Goal: Transaction & Acquisition: Download file/media

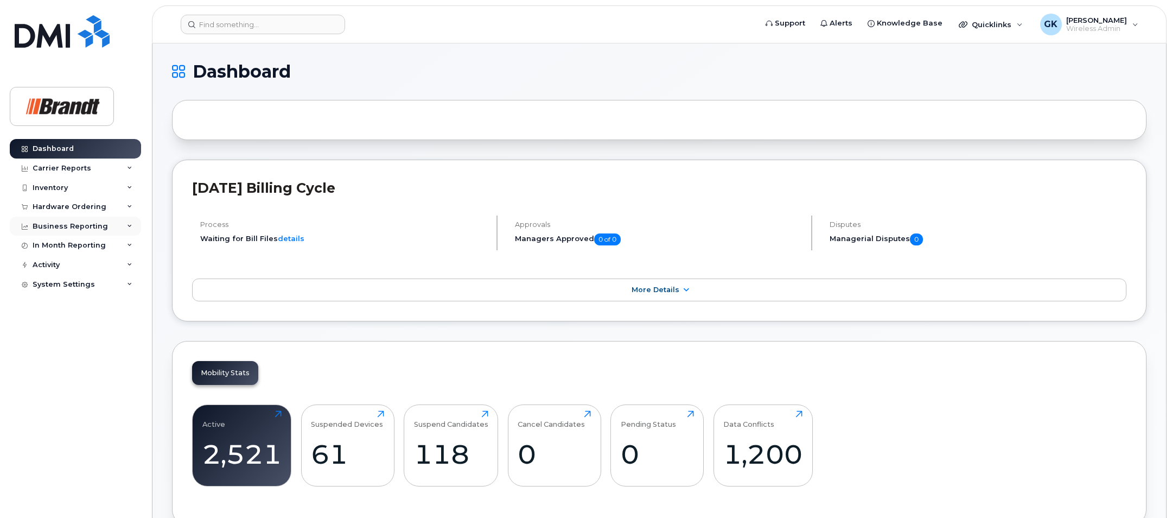
click at [103, 223] on div "Business Reporting" at bounding box center [75, 227] width 131 height 20
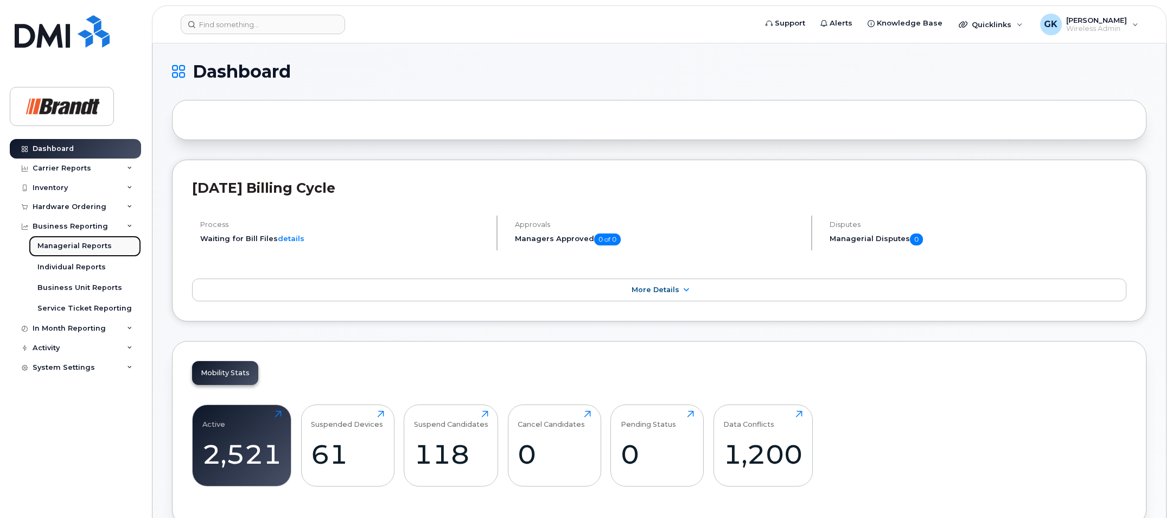
click at [91, 244] on div "Managerial Reports" at bounding box center [74, 246] width 74 height 10
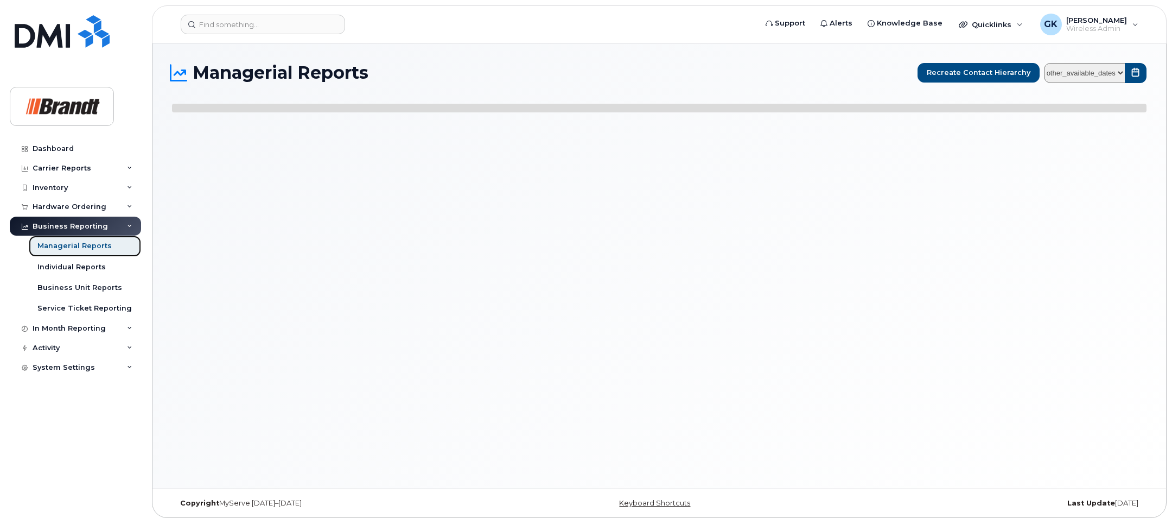
select select
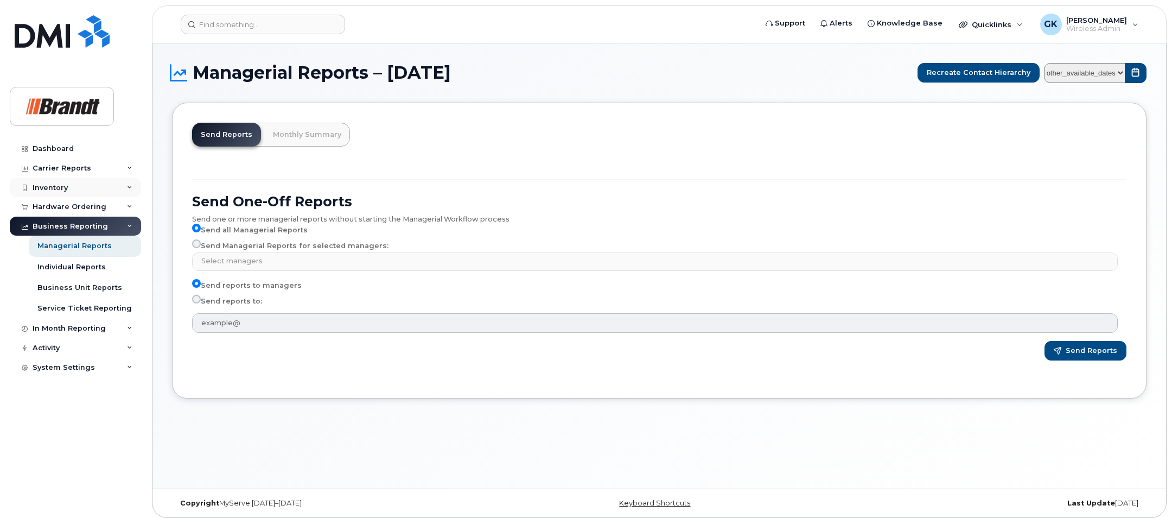
click at [129, 182] on div "Inventory" at bounding box center [75, 188] width 131 height 20
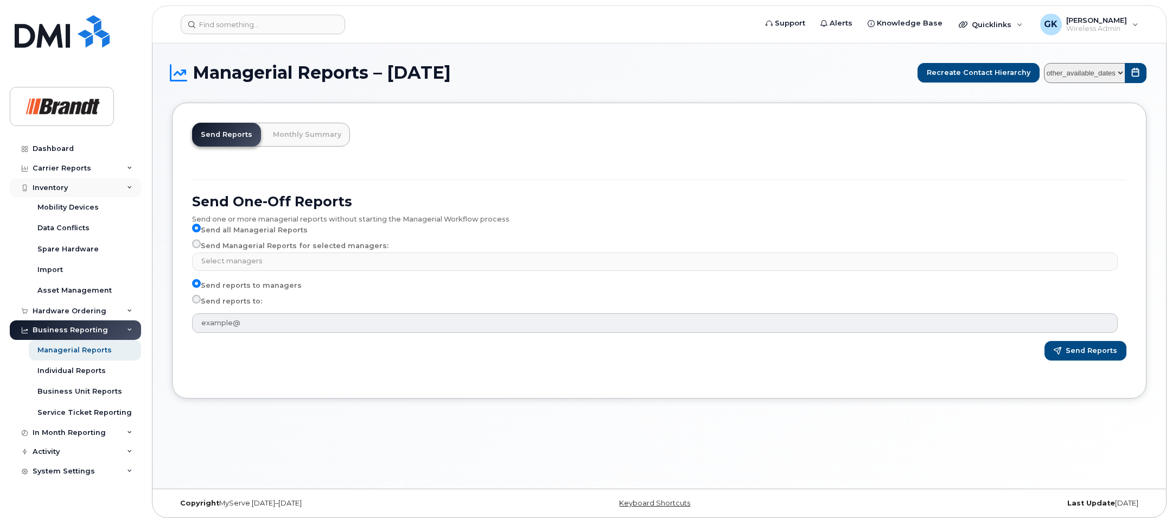
click at [129, 187] on icon at bounding box center [129, 187] width 5 height 5
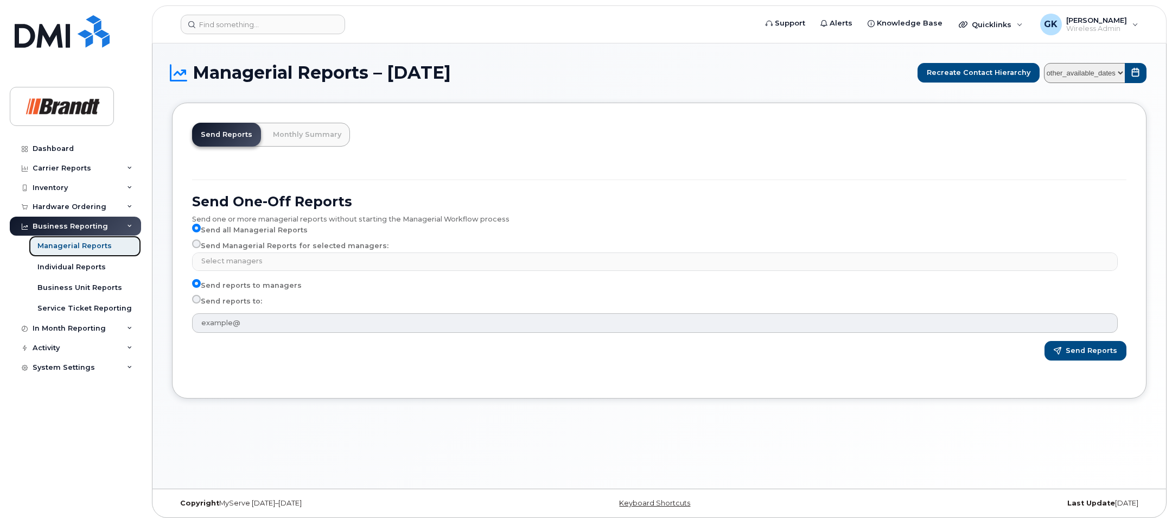
click at [72, 244] on div "Managerial Reports" at bounding box center [74, 246] width 74 height 10
click at [120, 328] on div "In Month Reporting" at bounding box center [75, 329] width 131 height 20
click at [120, 327] on div "In Month Reporting" at bounding box center [75, 329] width 131 height 20
click at [90, 263] on div "Individual Reports" at bounding box center [71, 267] width 68 height 10
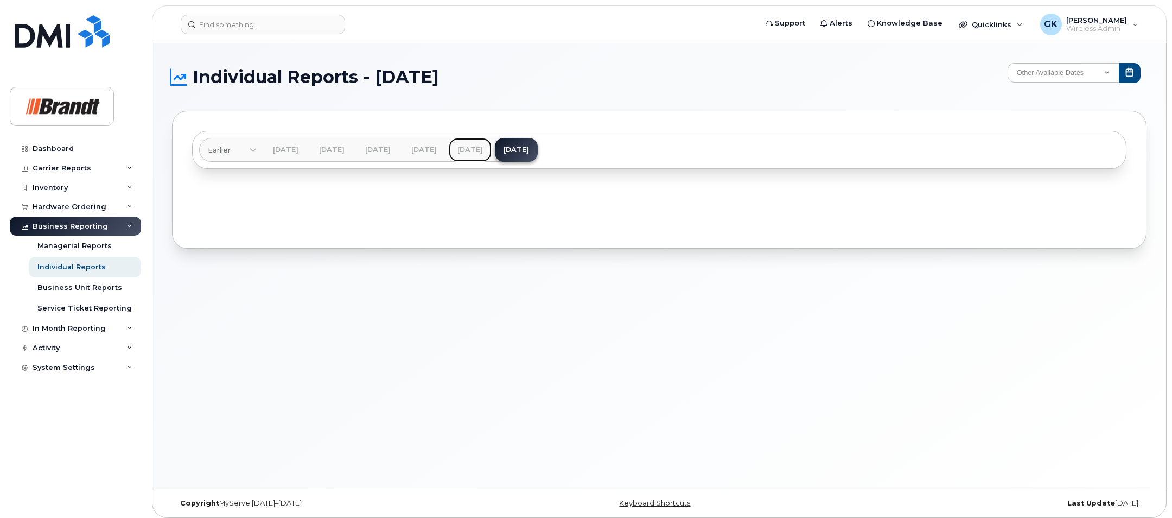
click at [492, 147] on link "Sep 2025" at bounding box center [470, 150] width 43 height 24
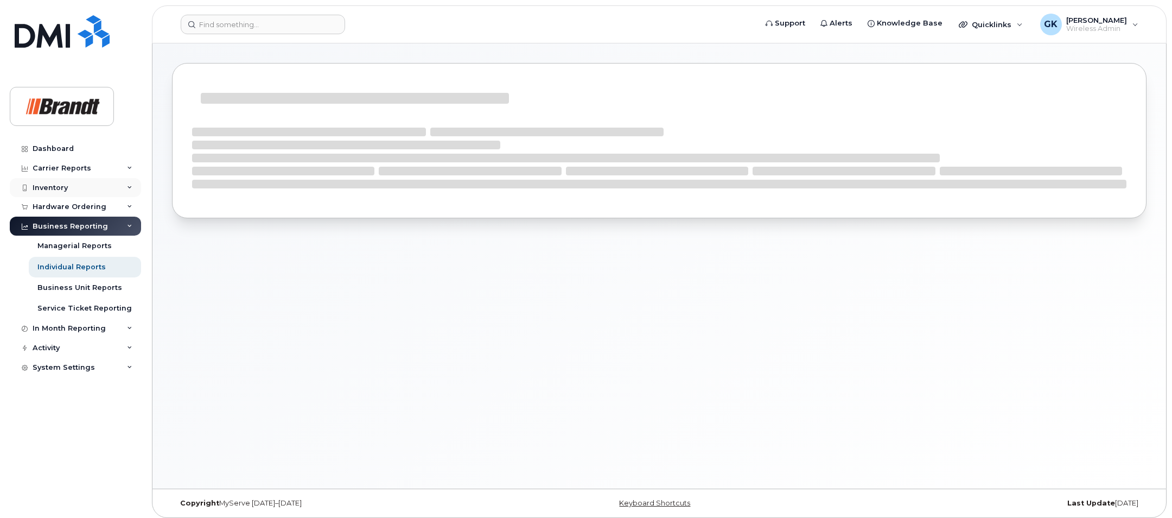
click at [128, 186] on icon at bounding box center [129, 187] width 5 height 5
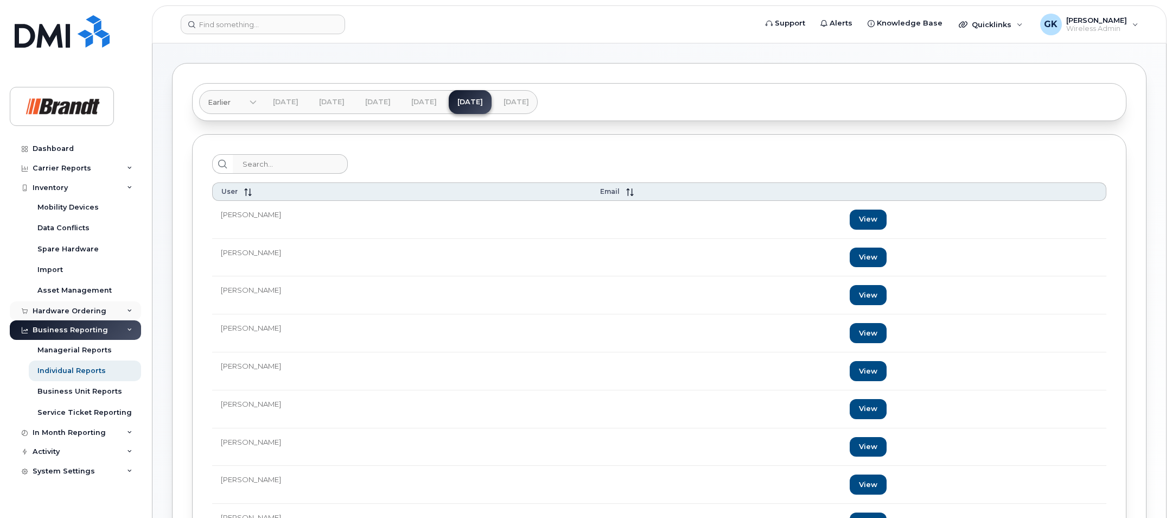
click at [133, 309] on div "Hardware Ordering" at bounding box center [75, 311] width 131 height 20
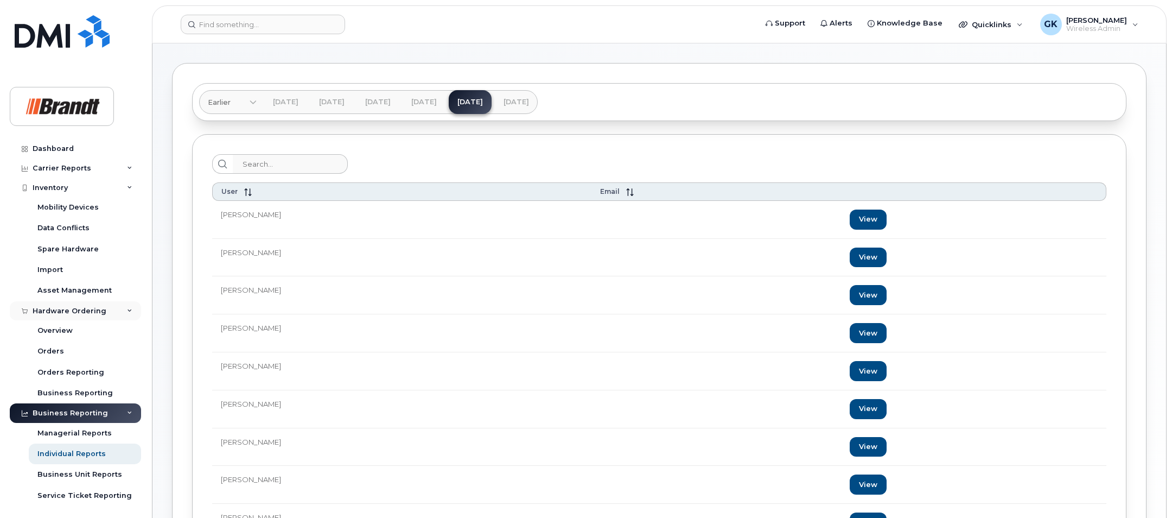
click at [133, 309] on div "Hardware Ordering" at bounding box center [75, 311] width 131 height 20
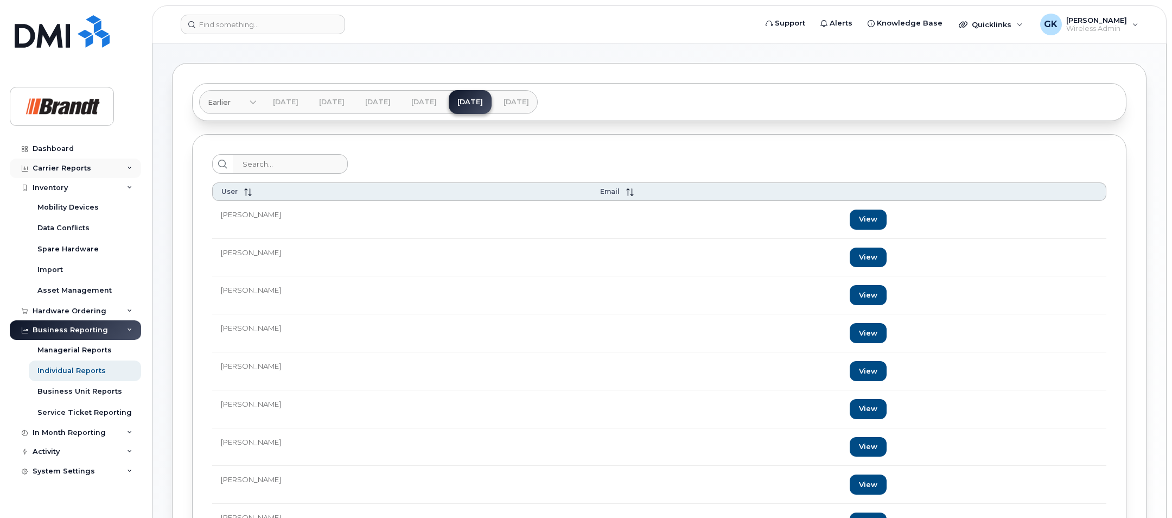
click at [128, 164] on div "Carrier Reports" at bounding box center [75, 168] width 131 height 20
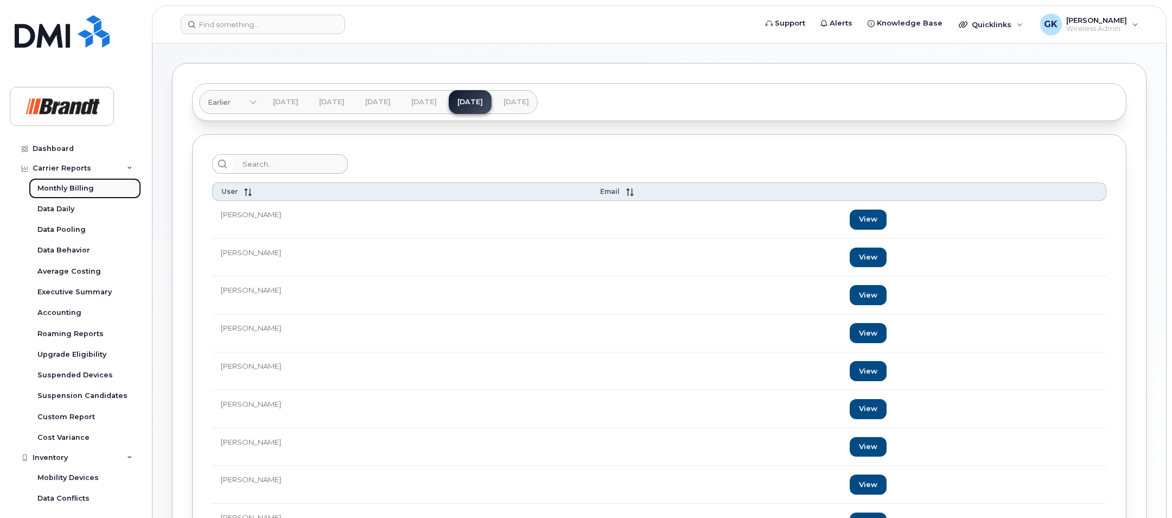
click at [78, 187] on div "Monthly Billing" at bounding box center [65, 188] width 56 height 10
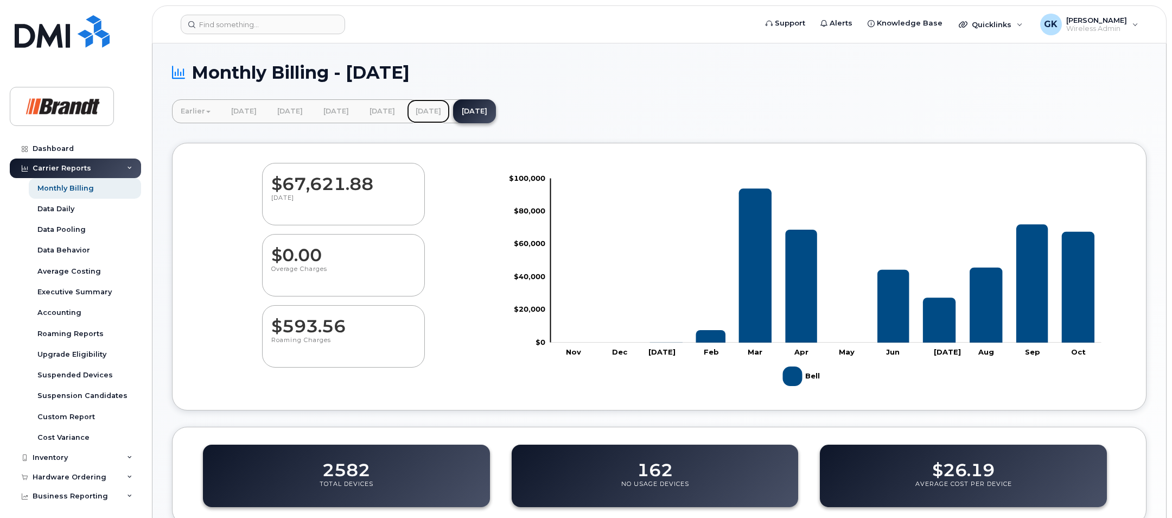
click at [450, 109] on link "[DATE]" at bounding box center [428, 111] width 43 height 24
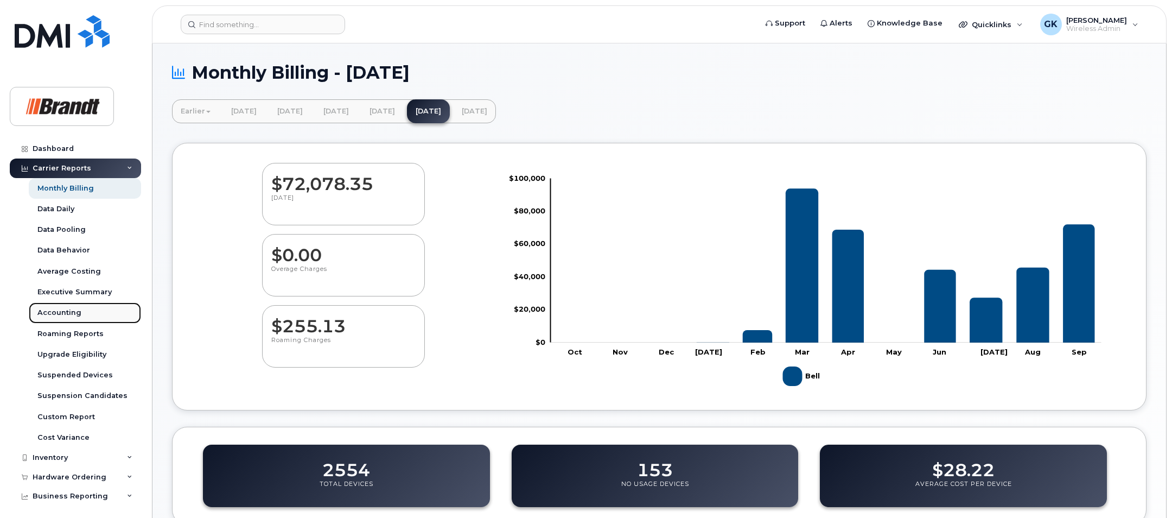
click at [71, 313] on div "Accounting" at bounding box center [59, 313] width 44 height 10
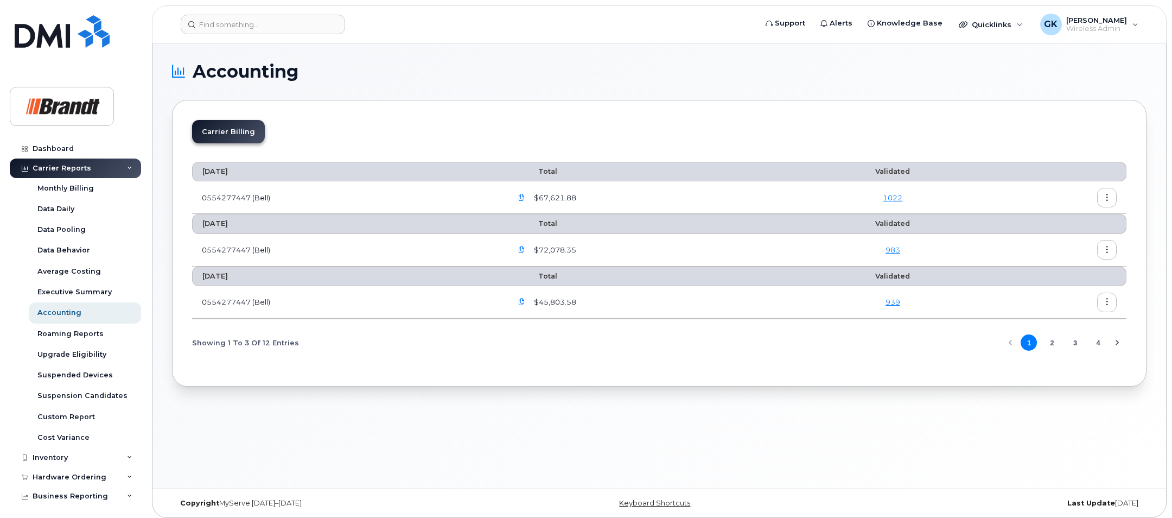
click at [1105, 247] on icon "button" at bounding box center [1107, 249] width 7 height 7
click at [1050, 295] on span "Download" at bounding box center [1058, 294] width 42 height 10
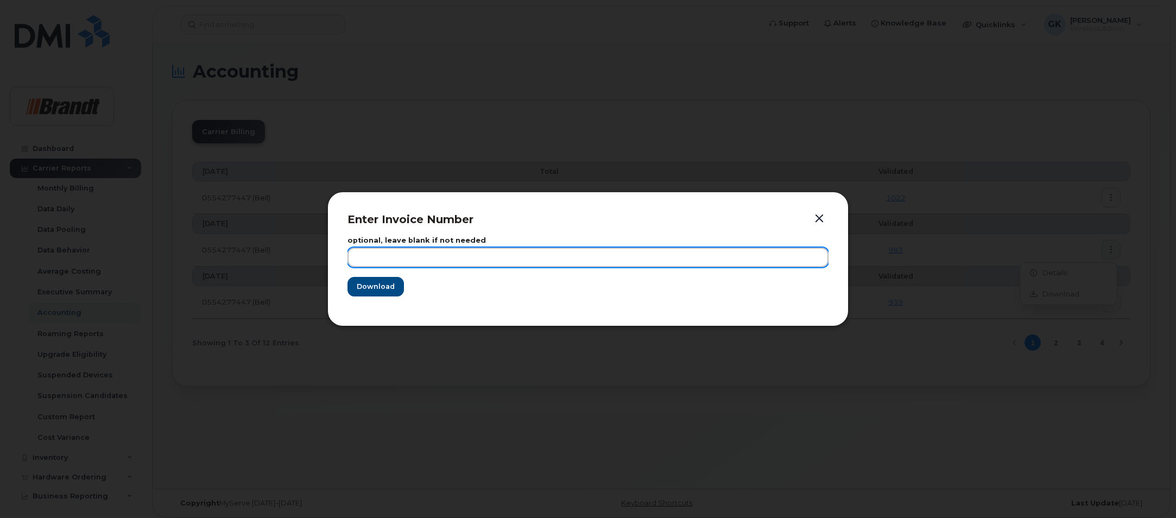
click at [481, 255] on input "text" at bounding box center [587, 258] width 481 height 20
type input "[DATE]"
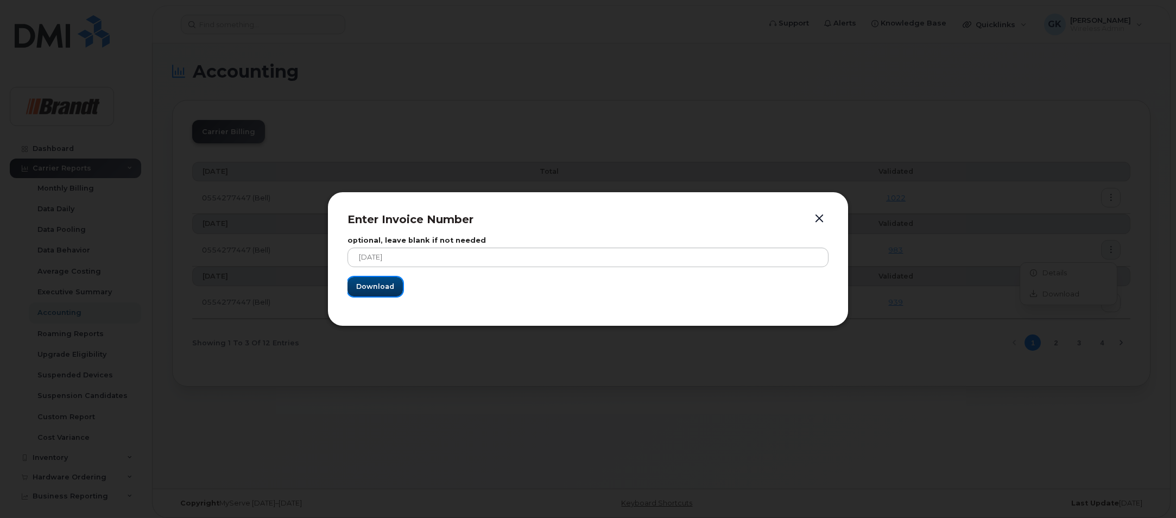
click at [378, 282] on span "Download" at bounding box center [375, 286] width 38 height 10
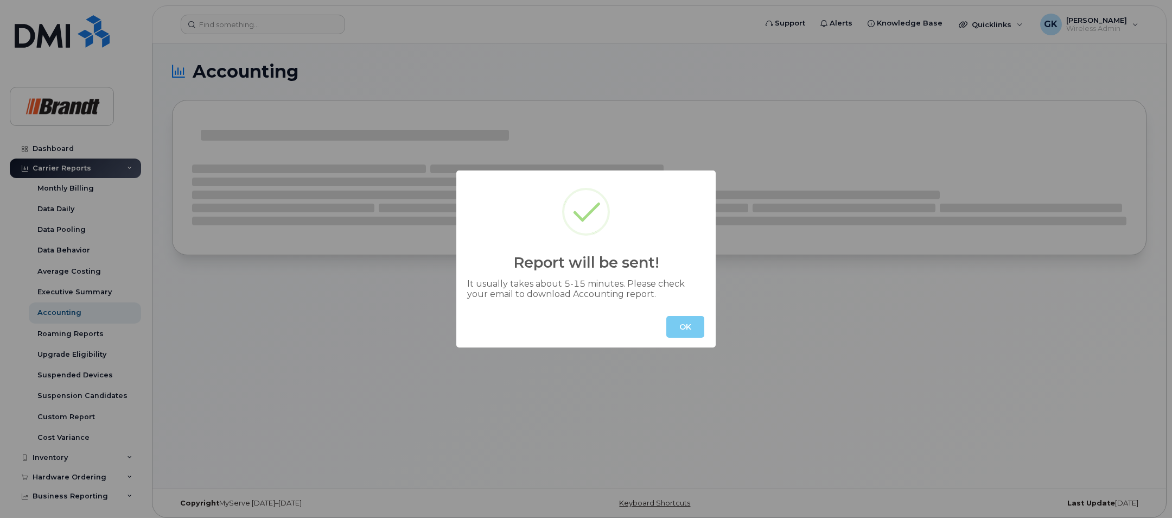
click at [692, 322] on button "OK" at bounding box center [686, 327] width 38 height 22
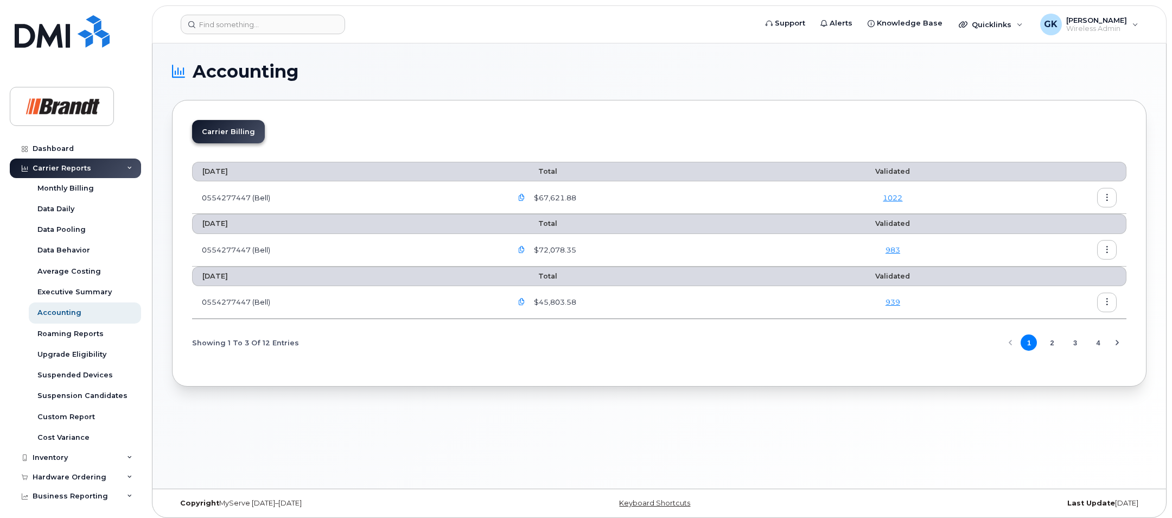
click at [1108, 247] on icon "button" at bounding box center [1107, 249] width 7 height 7
click at [1045, 269] on span "Details" at bounding box center [1052, 273] width 30 height 10
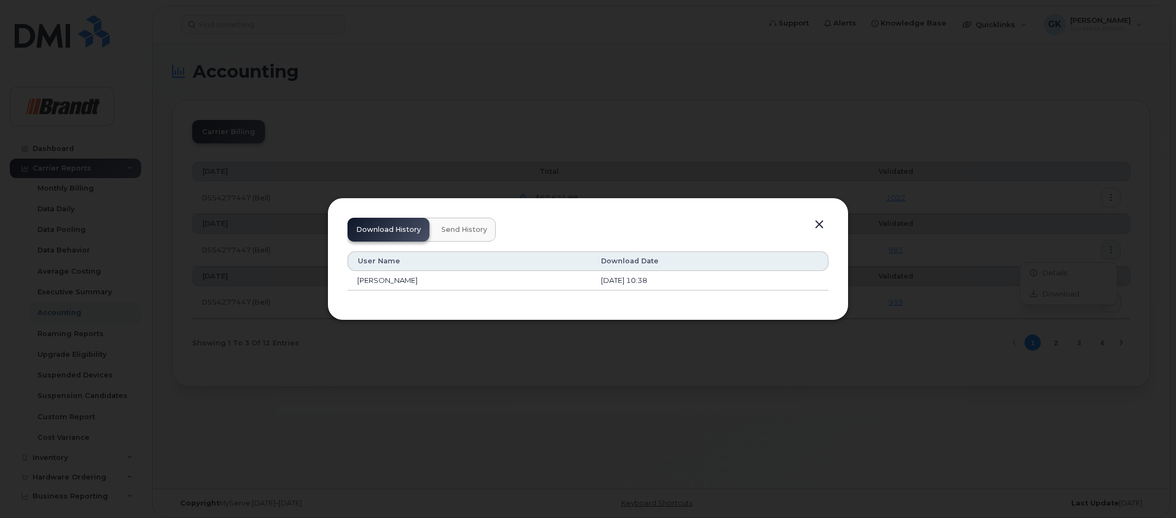
click at [405, 280] on td "[PERSON_NAME]" at bounding box center [469, 281] width 244 height 20
click at [458, 229] on span "Send History" at bounding box center [464, 229] width 46 height 9
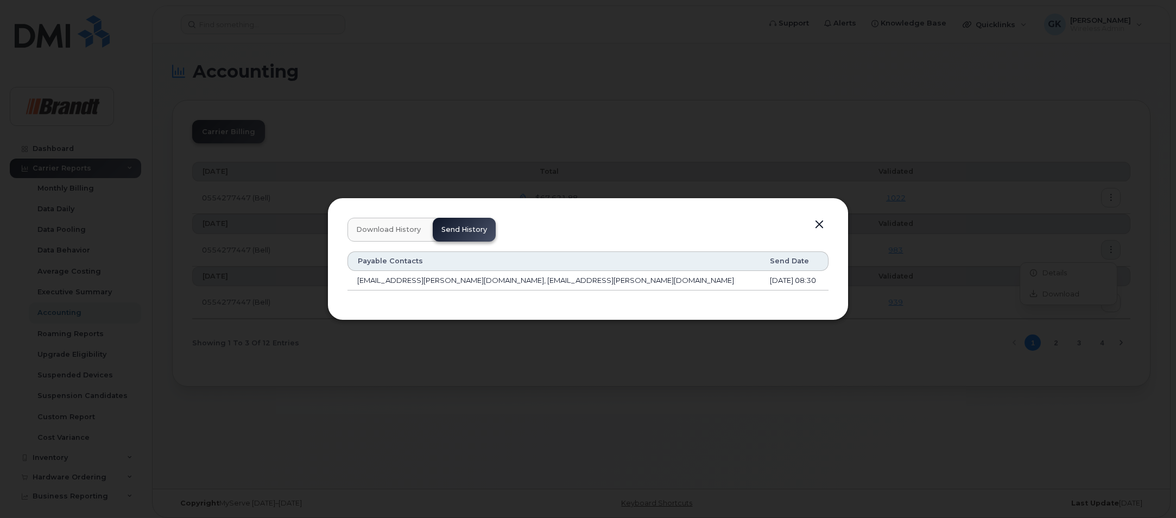
click at [393, 227] on span "Download History" at bounding box center [388, 229] width 65 height 9
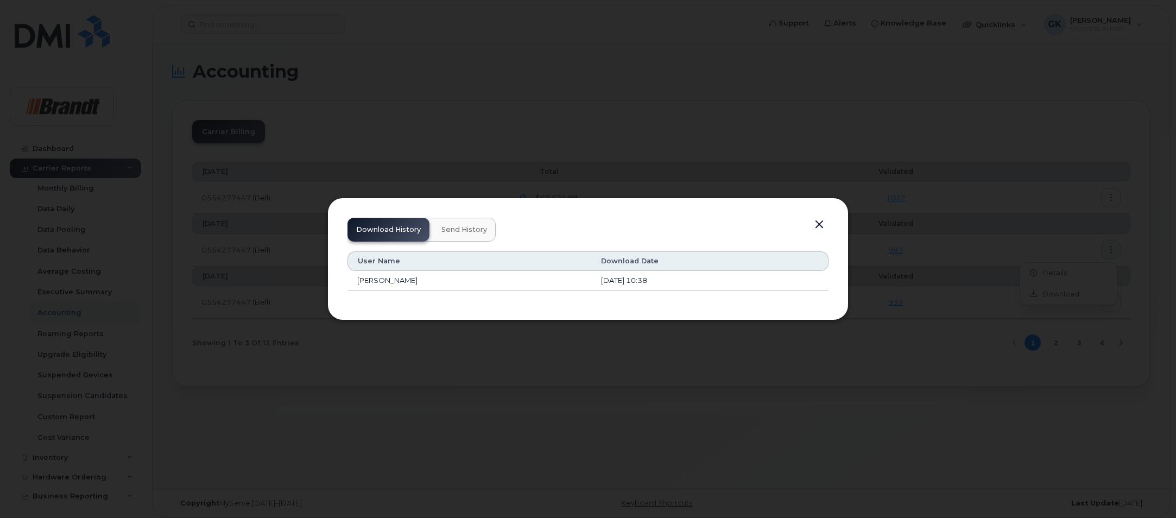
click at [821, 223] on button "button" at bounding box center [819, 224] width 16 height 15
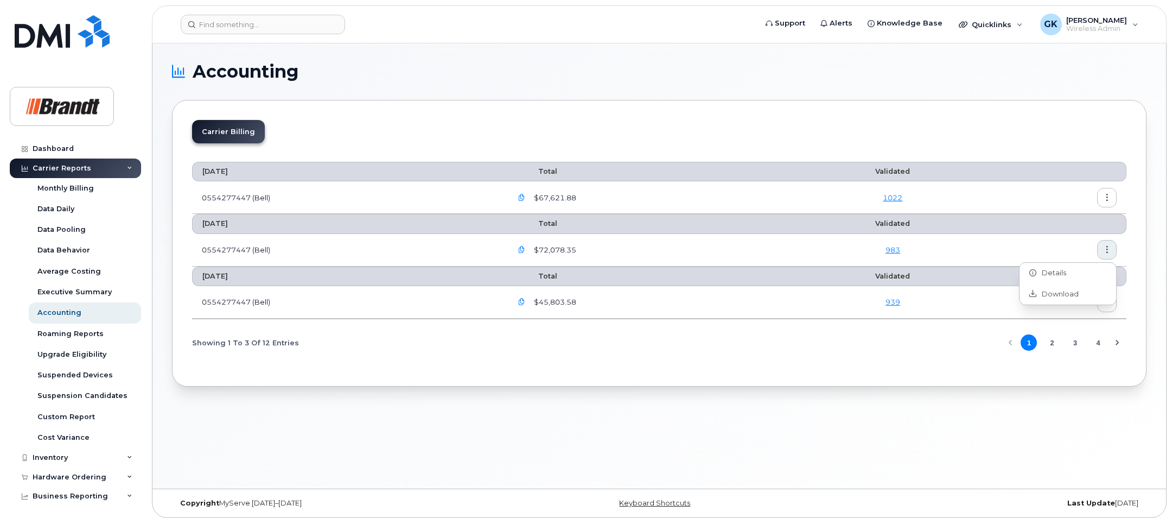
click at [525, 249] on icon "button" at bounding box center [521, 249] width 7 height 7
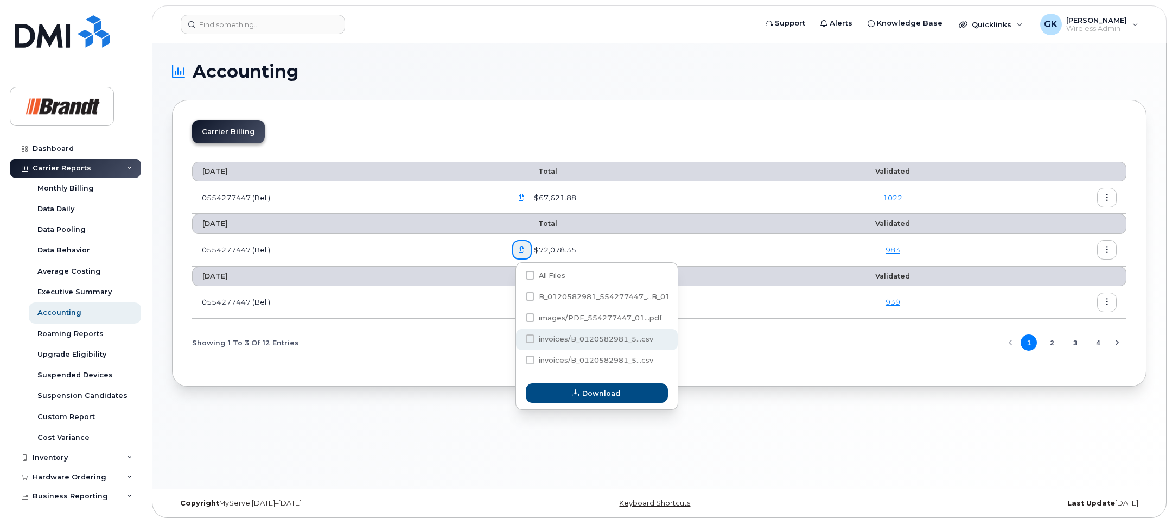
click at [551, 340] on span "invoices/B_0120582981_5...csv" at bounding box center [596, 339] width 115 height 8
click at [518, 340] on input "invoices/B_0120582981_5...csv" at bounding box center [515, 339] width 5 height 5
checkbox input "true"
click at [568, 401] on button "Download" at bounding box center [597, 393] width 142 height 20
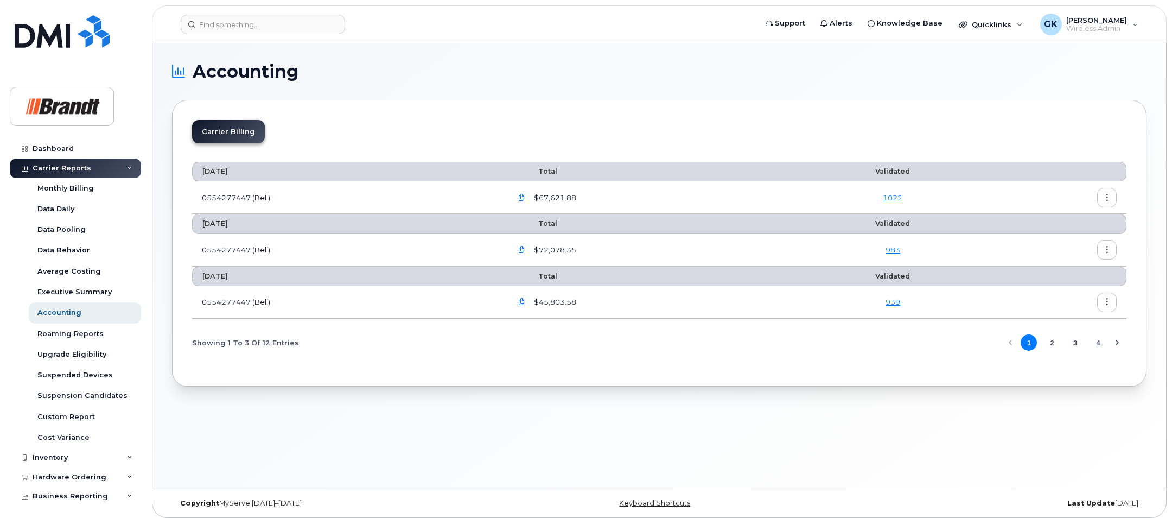
click at [524, 250] on icon "button" at bounding box center [521, 249] width 7 height 7
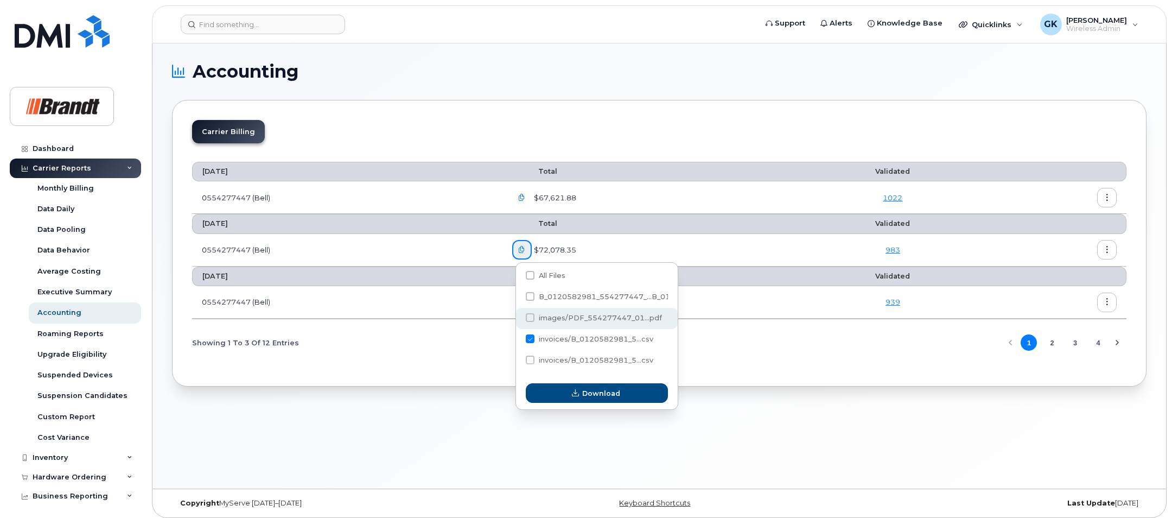
click at [560, 316] on span "images/PDF_554277447_01...pdf" at bounding box center [600, 318] width 123 height 8
click at [518, 316] on input "images/PDF_554277447_01...pdf" at bounding box center [515, 317] width 5 height 5
checkbox input "true"
click at [529, 338] on span at bounding box center [530, 338] width 9 height 9
click at [518, 338] on input "invoices/B_0120582981_5...csv" at bounding box center [515, 339] width 5 height 5
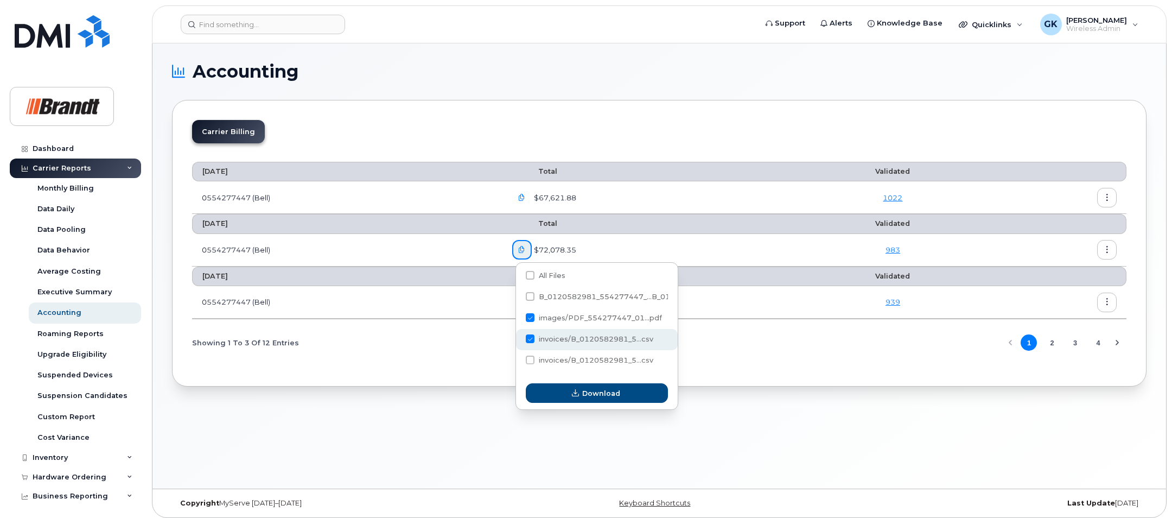
checkbox input "false"
click at [574, 391] on icon "button" at bounding box center [575, 393] width 7 height 7
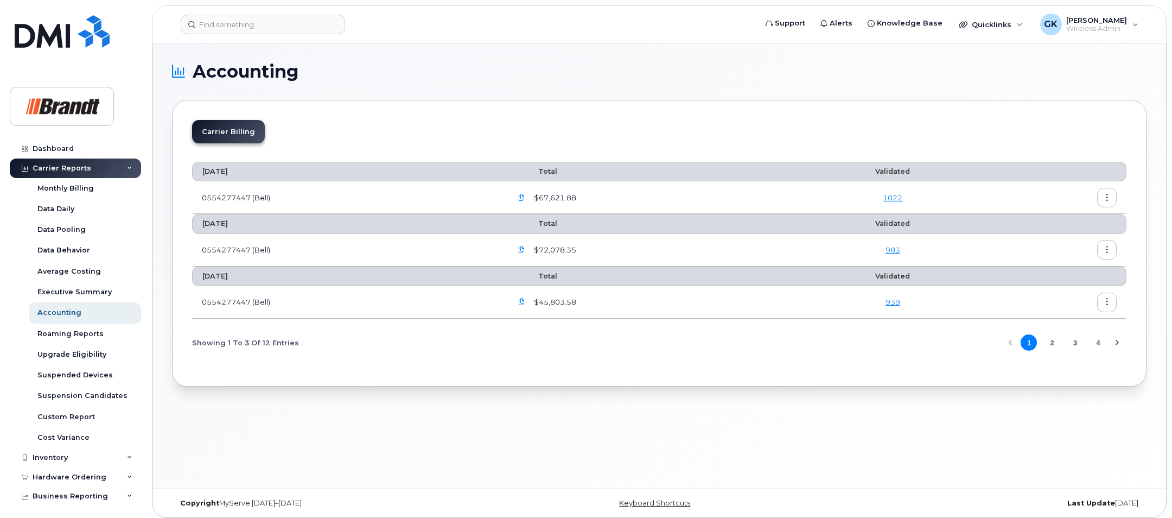
click at [522, 196] on icon "button" at bounding box center [521, 197] width 7 height 7
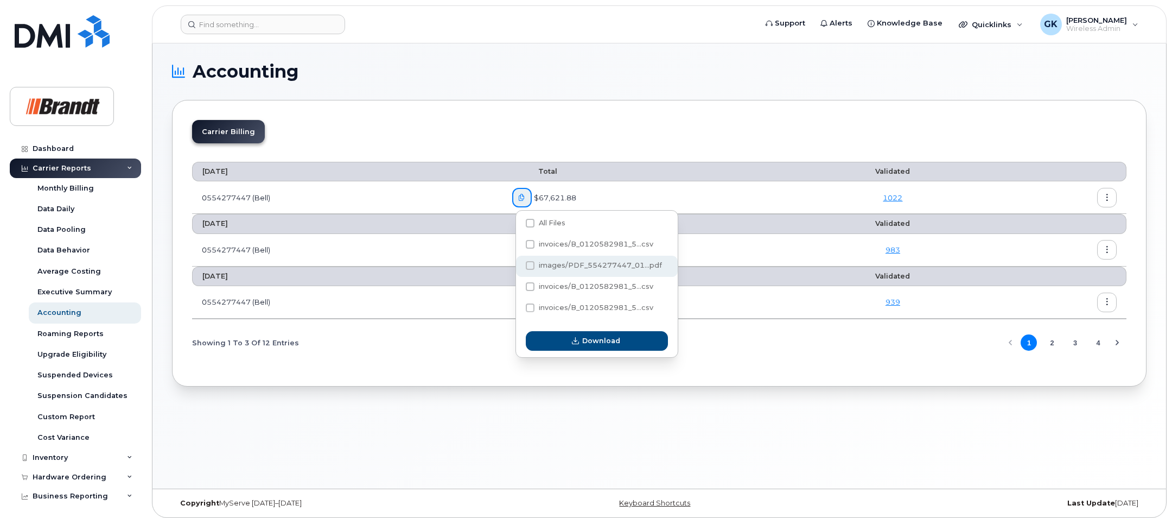
click at [543, 263] on span "images/PDF_554277447_01...pdf" at bounding box center [600, 265] width 123 height 8
click at [518, 263] on input "images/PDF_554277447_01...pdf" at bounding box center [515, 265] width 5 height 5
checkbox input "true"
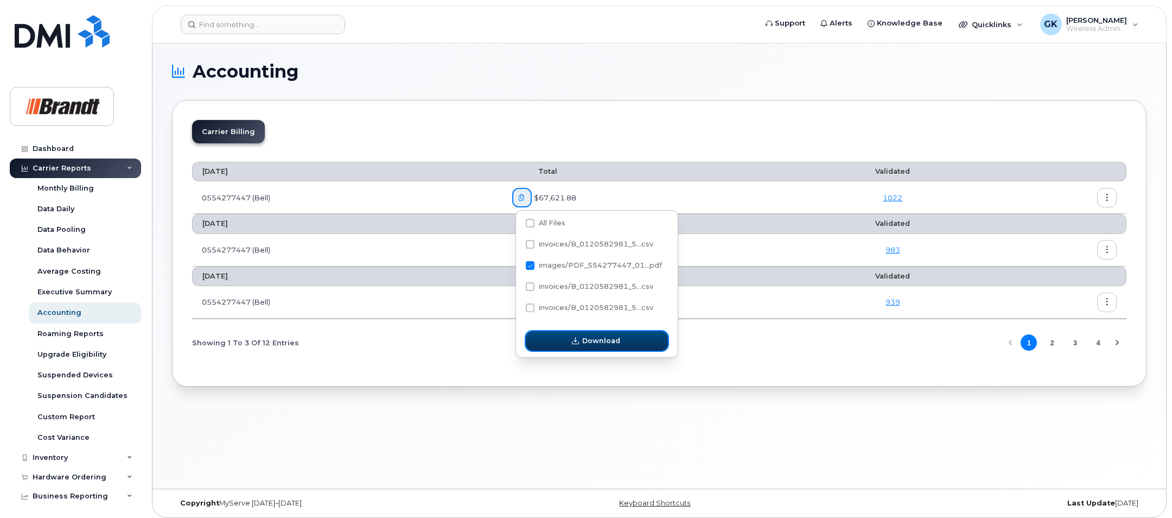
click at [575, 340] on icon "button" at bounding box center [575, 341] width 7 height 7
